Goal: Find specific page/section: Find specific page/section

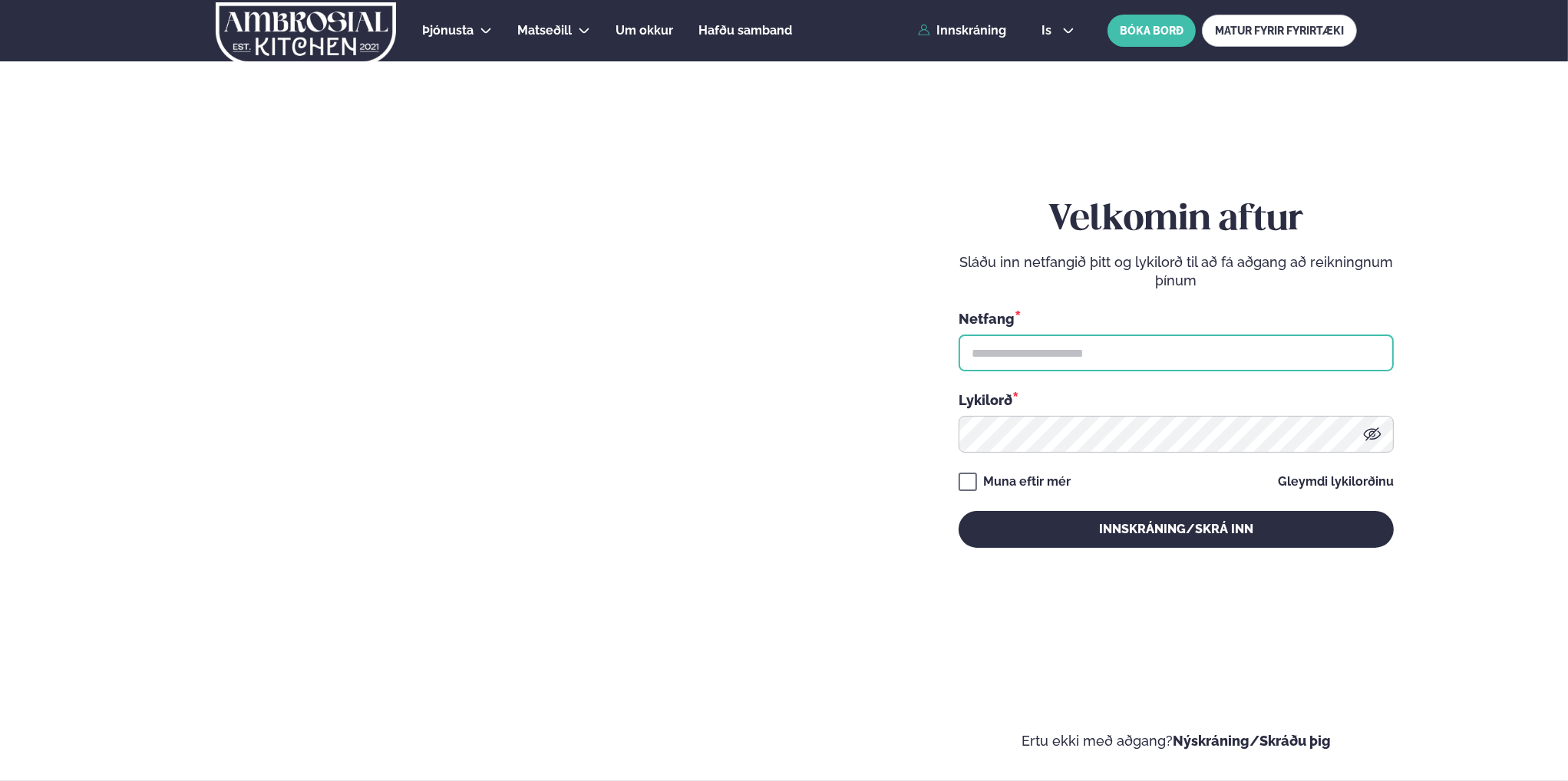
click at [1046, 358] on input "text" at bounding box center [1176, 353] width 435 height 37
type input "**********"
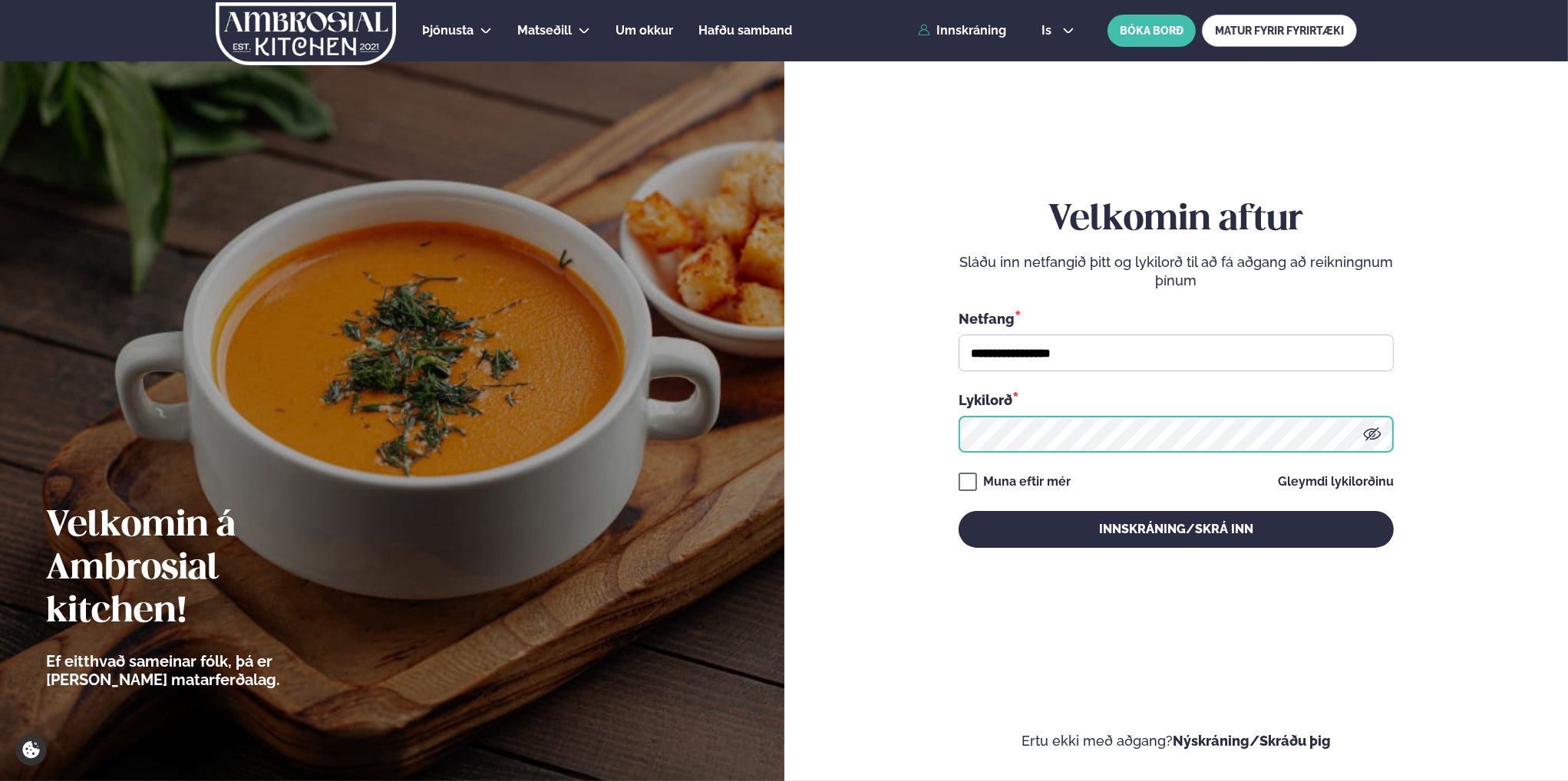
click at [958, 511] on button "Innskráning/Skrá inn" at bounding box center [1176, 529] width 435 height 37
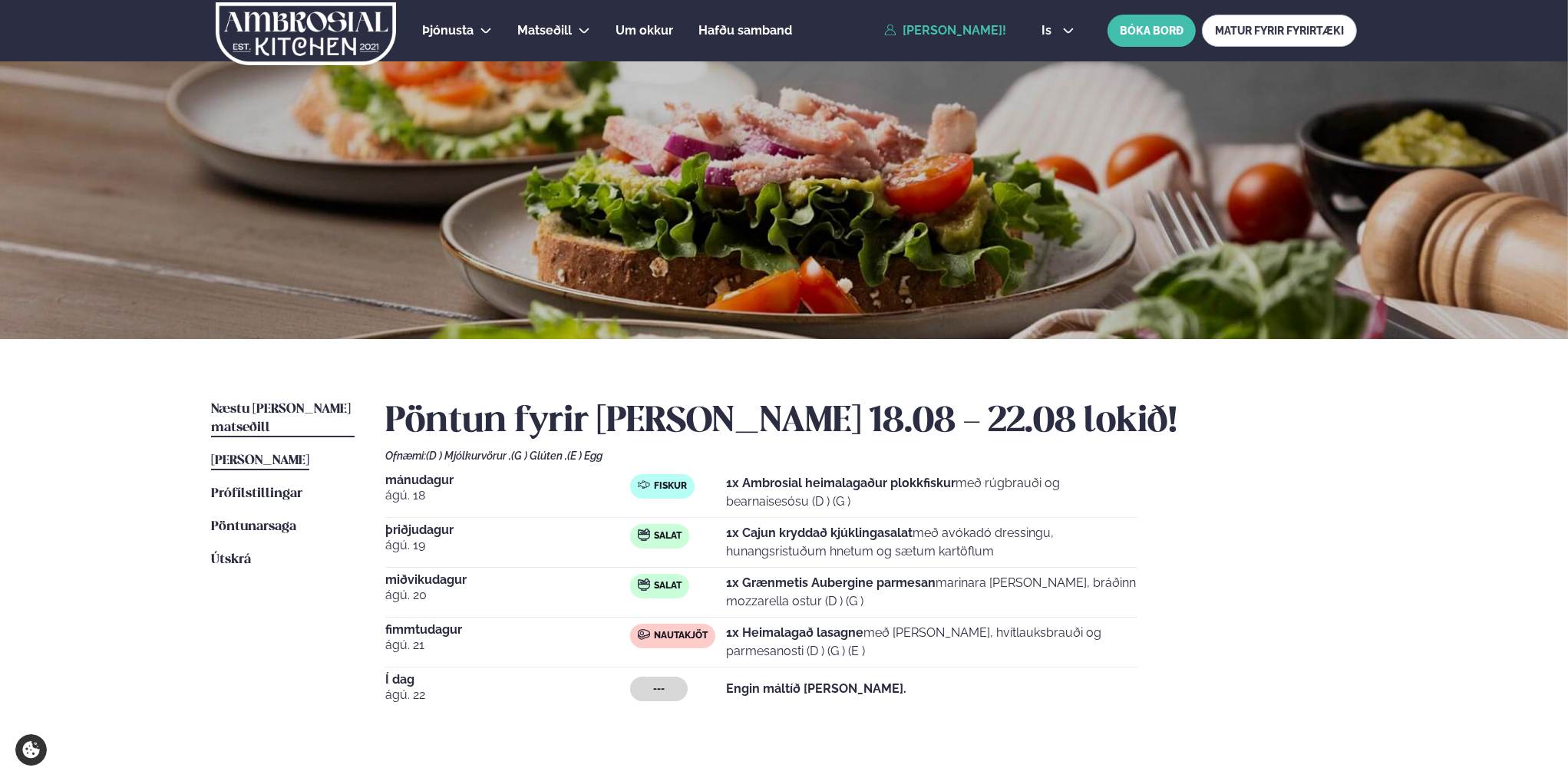
click at [254, 406] on span "Næstu [PERSON_NAME] matseðill" at bounding box center [280, 418] width 140 height 32
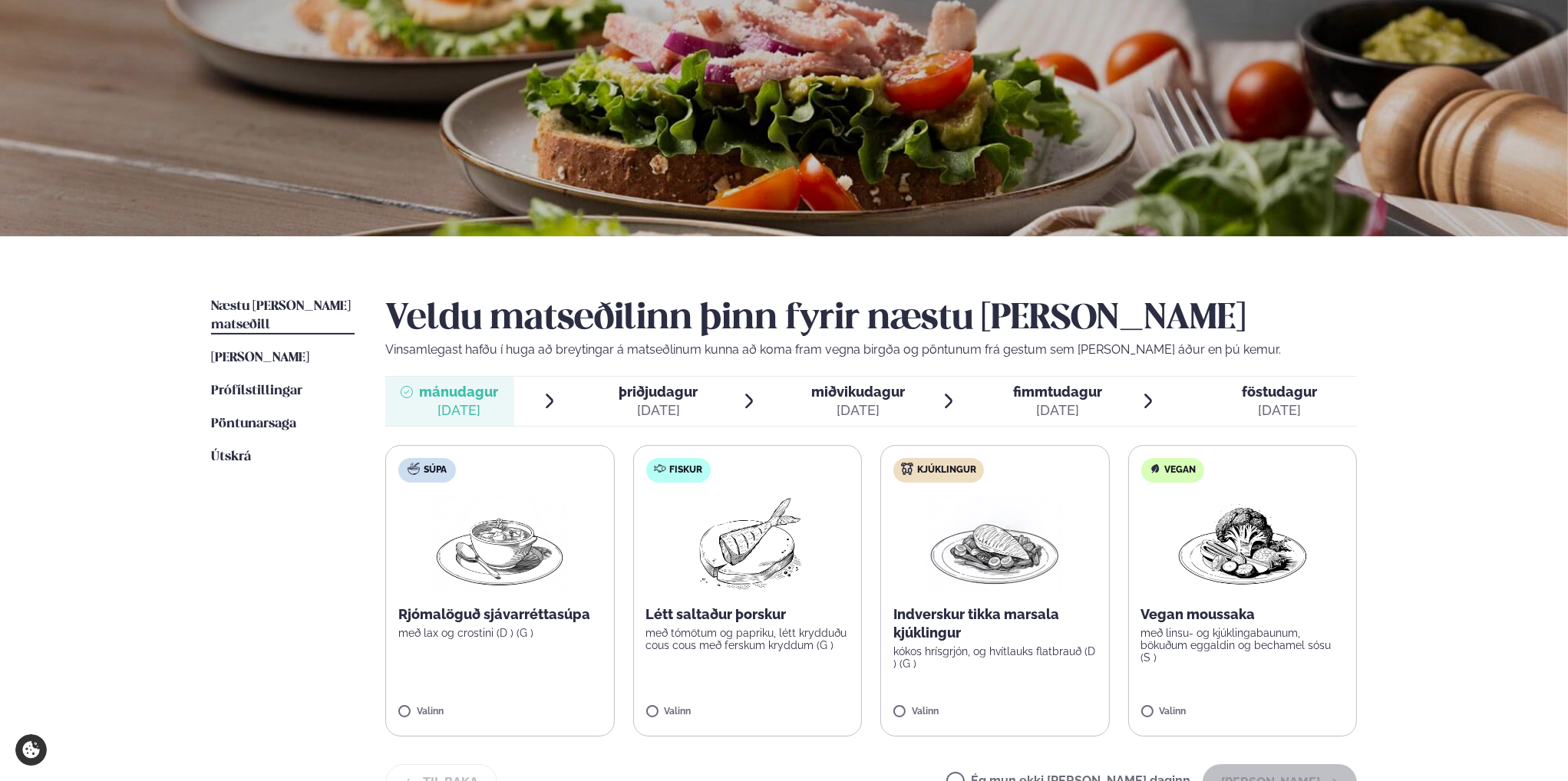
scroll to position [153, 0]
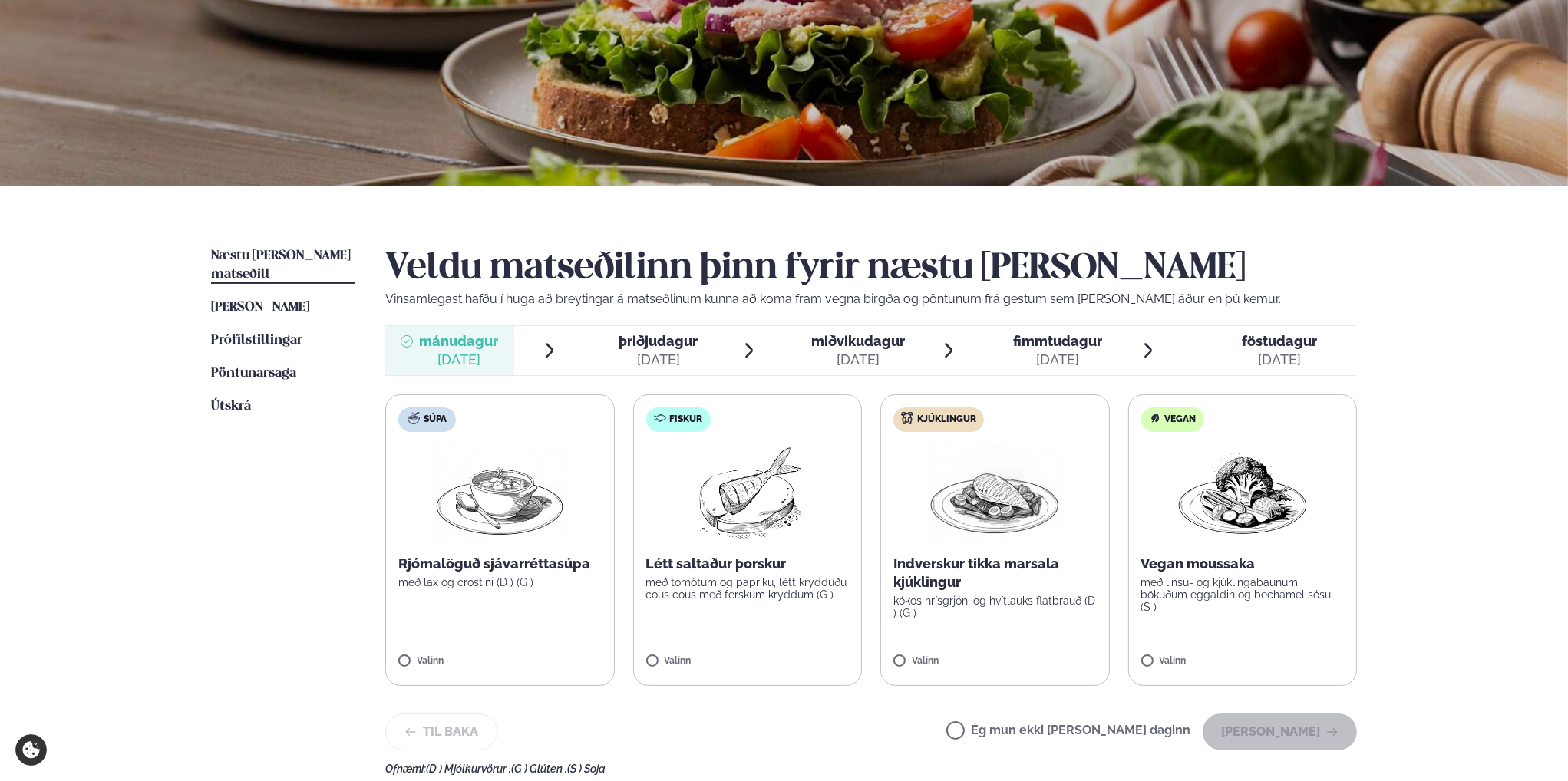
click at [669, 354] on div "[DATE]" at bounding box center [658, 361] width 79 height 19
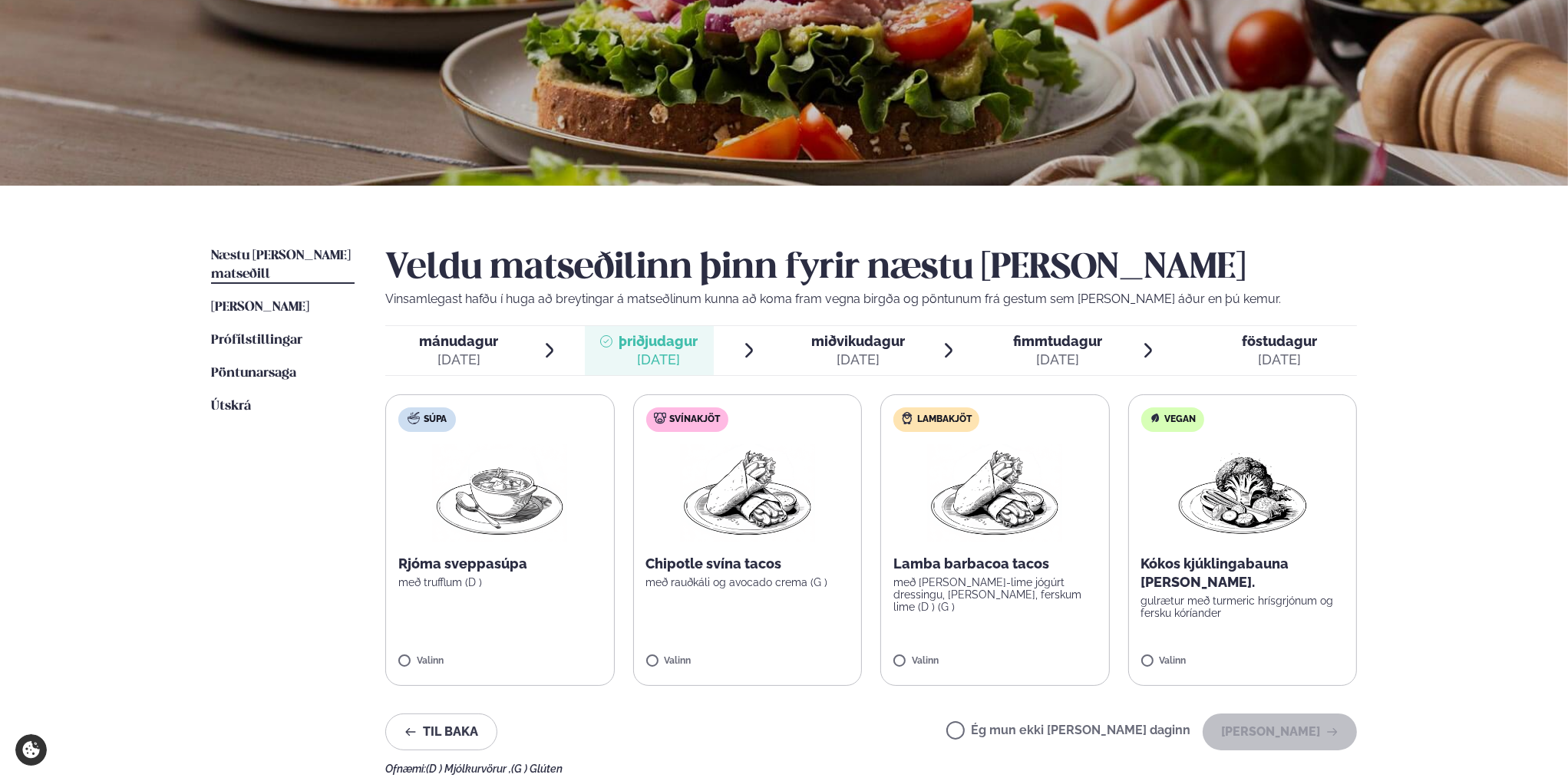
click at [866, 356] on div "[DATE]" at bounding box center [857, 361] width 93 height 19
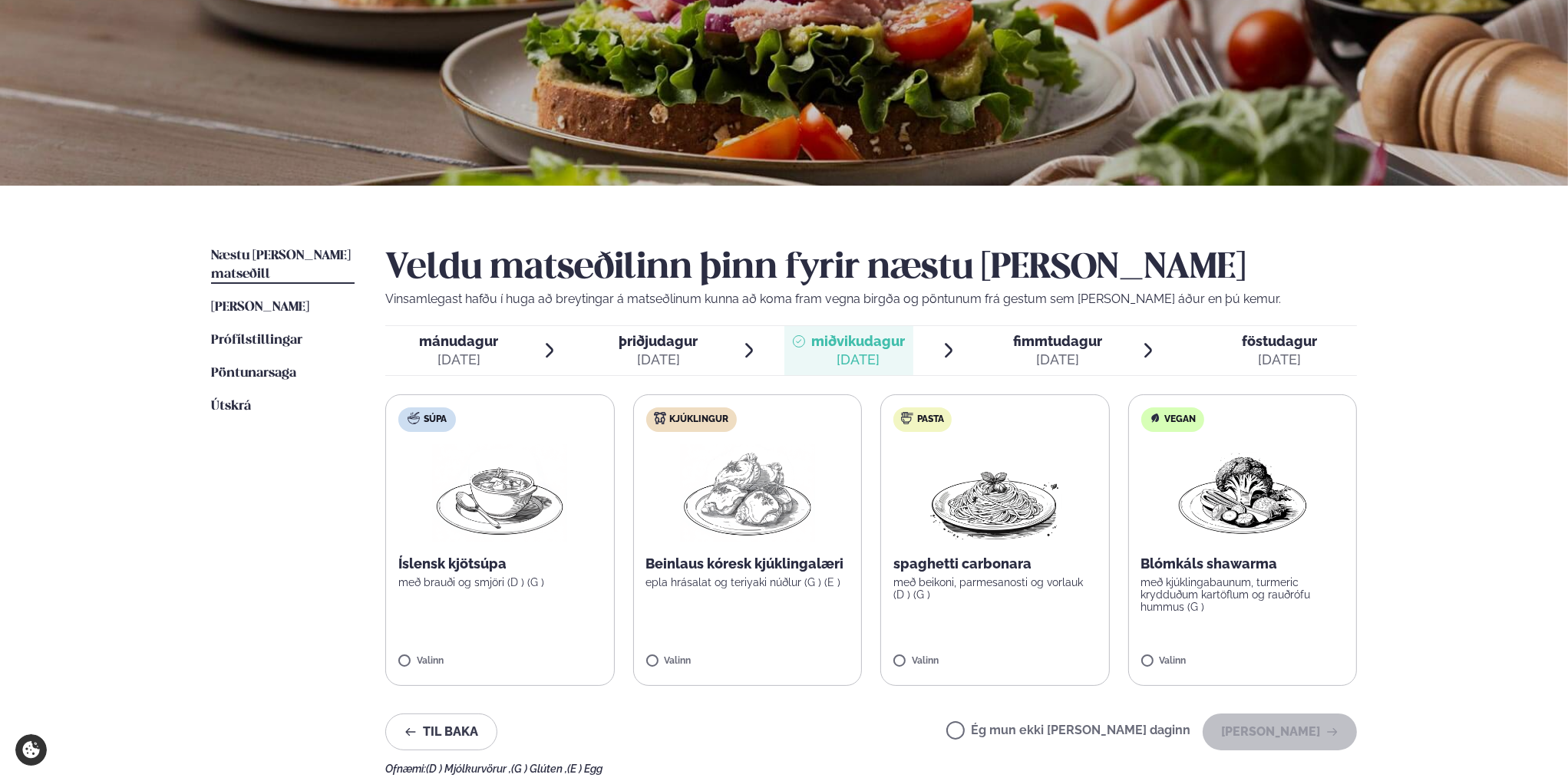
click at [1027, 355] on div "[DATE]" at bounding box center [1058, 361] width 89 height 19
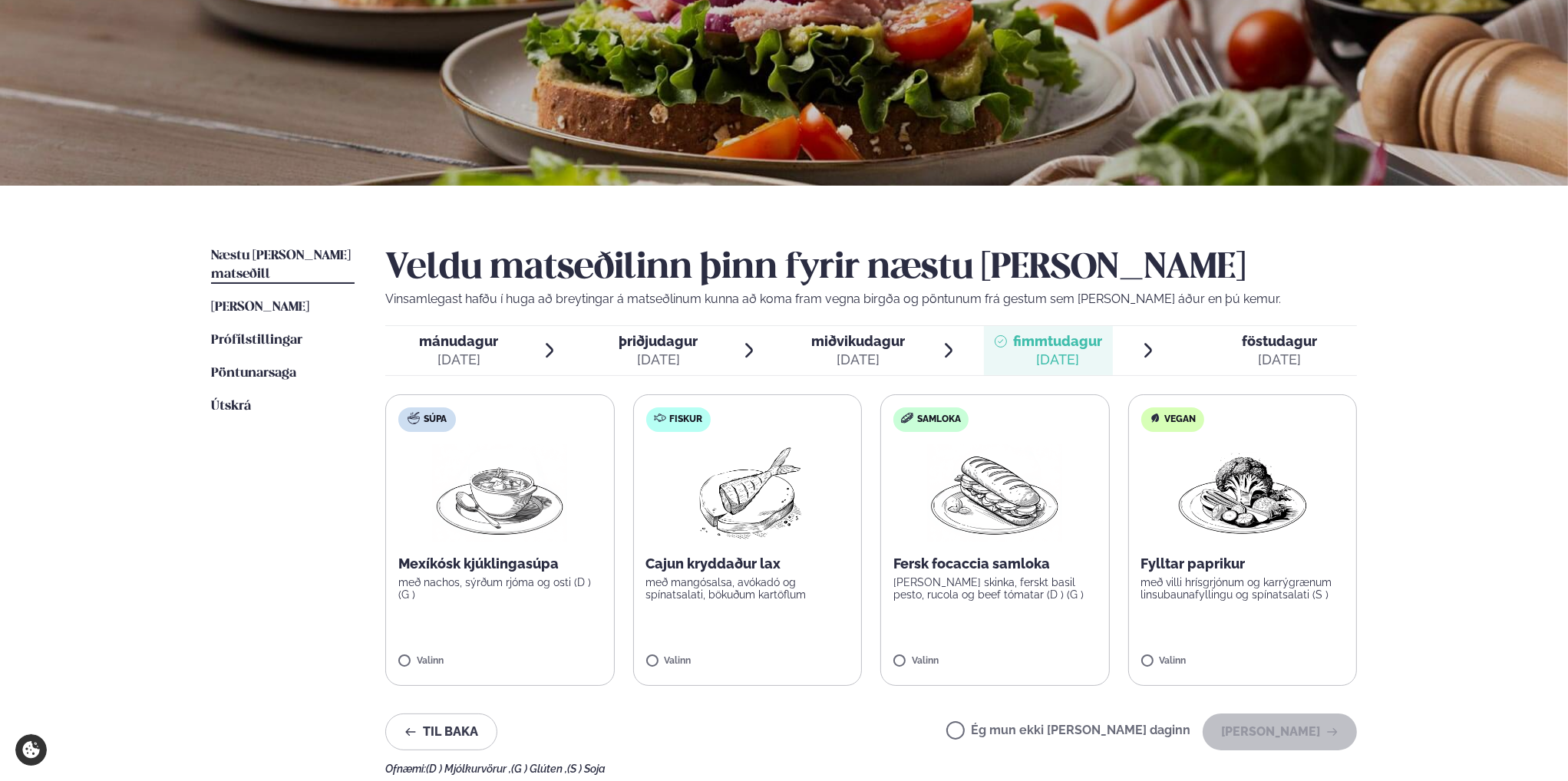
click at [1243, 346] on span "föstudagur" at bounding box center [1279, 341] width 75 height 16
